Goal: Navigation & Orientation: Find specific page/section

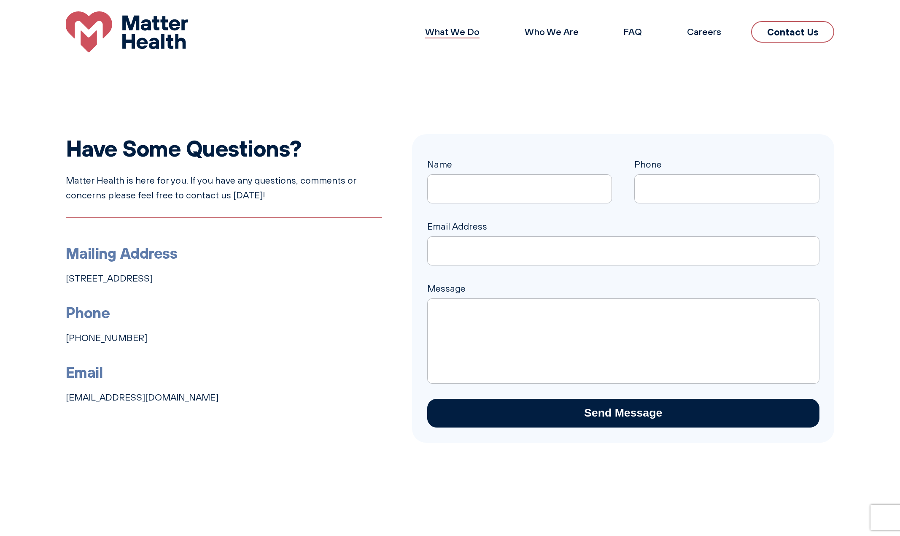
click at [442, 27] on link "What We Do" at bounding box center [452, 32] width 54 height 12
